Goal: Task Accomplishment & Management: Manage account settings

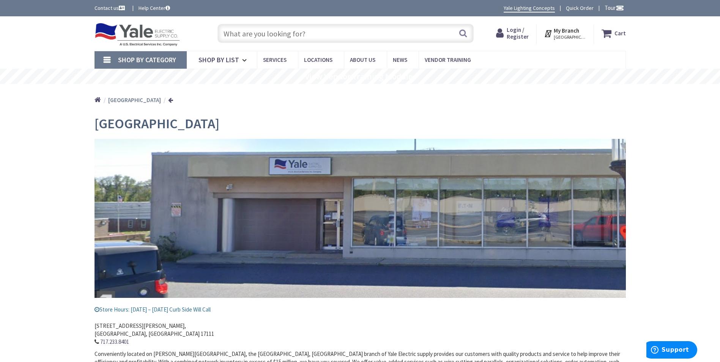
click at [520, 37] on span "Login / Register" at bounding box center [518, 33] width 22 height 14
click at [522, 31] on span "Login / Register" at bounding box center [518, 33] width 22 height 14
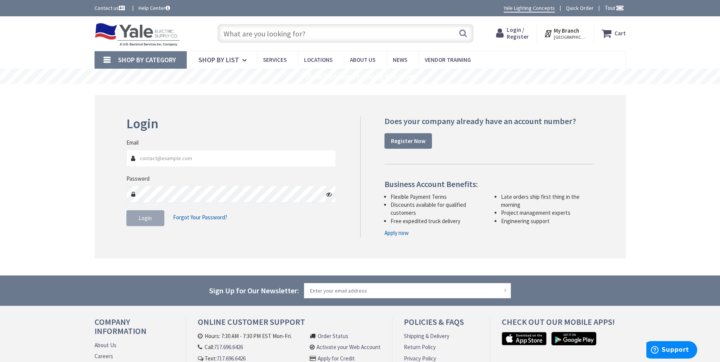
type input "[EMAIL_ADDRESS][DOMAIN_NAME]"
drag, startPoint x: 205, startPoint y: 157, endPoint x: 134, endPoint y: 161, distance: 70.7
click at [134, 161] on div "[EMAIL_ADDRESS][DOMAIN_NAME]" at bounding box center [231, 158] width 210 height 17
click at [179, 158] on input "Email" at bounding box center [231, 158] width 210 height 17
click at [107, 193] on div "Login Invalid login or password Email Password Login Forgot Your Password?" at bounding box center [361, 176] width 532 height 163
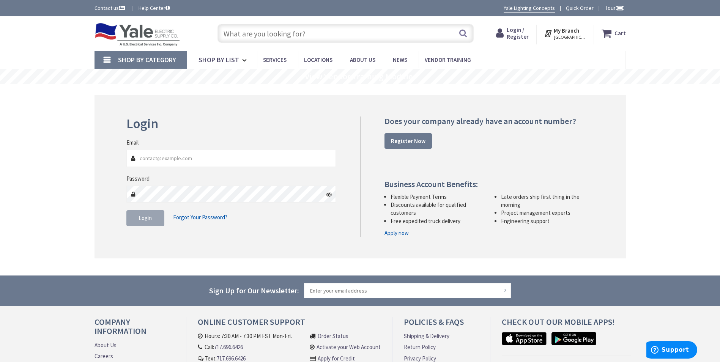
click at [330, 195] on icon at bounding box center [329, 194] width 6 height 6
click at [200, 156] on input "Email" at bounding box center [231, 158] width 210 height 17
drag, startPoint x: 201, startPoint y: 159, endPoint x: 150, endPoint y: 160, distance: 50.5
click at [150, 160] on input "Email" at bounding box center [231, 158] width 210 height 17
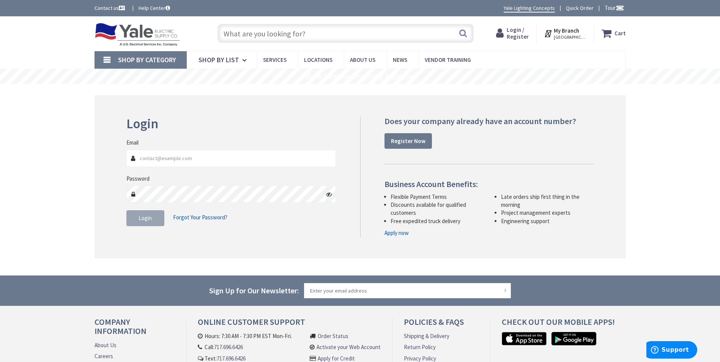
click at [83, 221] on main "Login Invalid login or password Email Password Login Forgot Your Password?" at bounding box center [361, 180] width 570 height 192
click at [133, 159] on icon at bounding box center [133, 158] width 6 height 6
click at [167, 158] on input "Email" at bounding box center [231, 158] width 210 height 17
click at [257, 157] on input "Email" at bounding box center [231, 158] width 210 height 17
click at [139, 156] on input "Email" at bounding box center [231, 158] width 210 height 17
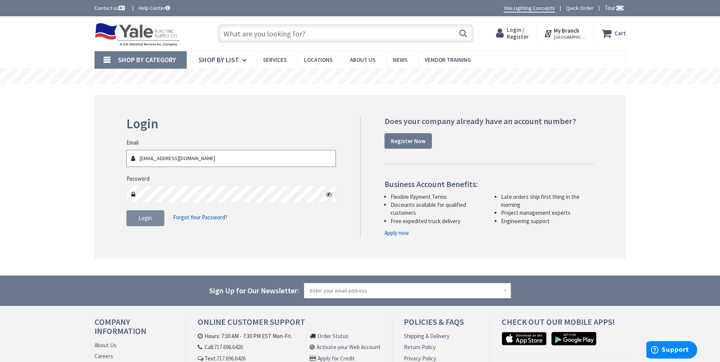
type input "[EMAIL_ADDRESS][DOMAIN_NAME]"
click at [145, 215] on span "Login" at bounding box center [145, 218] width 13 height 7
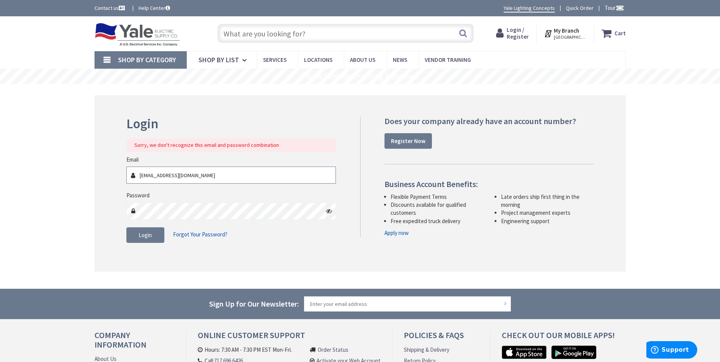
click at [252, 167] on input "[EMAIL_ADDRESS][DOMAIN_NAME]" at bounding box center [231, 175] width 210 height 17
click at [248, 174] on input "[EMAIL_ADDRESS][DOMAIN_NAME]" at bounding box center [231, 175] width 210 height 17
drag, startPoint x: 208, startPoint y: 175, endPoint x: 133, endPoint y: 177, distance: 76.0
click at [133, 177] on div "[EMAIL_ADDRESS][DOMAIN_NAME]" at bounding box center [231, 175] width 210 height 17
click at [103, 232] on div "Login Sorry, we don't recognize this email and password combination Email [EMAI…" at bounding box center [361, 183] width 532 height 177
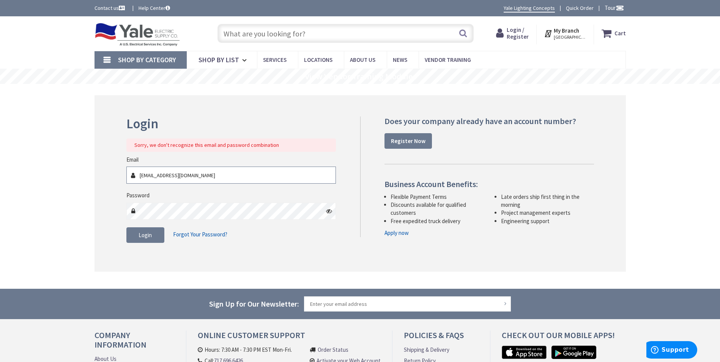
drag, startPoint x: 205, startPoint y: 178, endPoint x: 135, endPoint y: 192, distance: 71.6
click at [135, 192] on fieldset "Email [EMAIL_ADDRESS][DOMAIN_NAME] Password Login Forgot Your Password?" at bounding box center [231, 203] width 210 height 95
type input "[EMAIL_ADDRESS][DOMAIN_NAME]"
click at [147, 237] on span "Login" at bounding box center [145, 235] width 13 height 7
